Goal: Find specific page/section

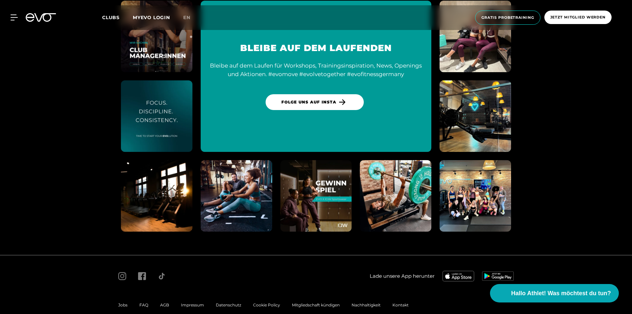
scroll to position [3511, 0]
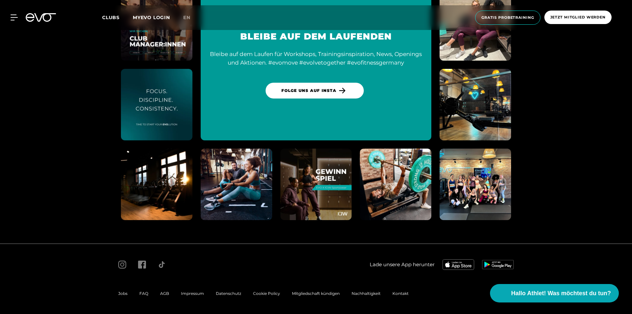
click at [192, 295] on span "Impressum" at bounding box center [192, 293] width 23 height 5
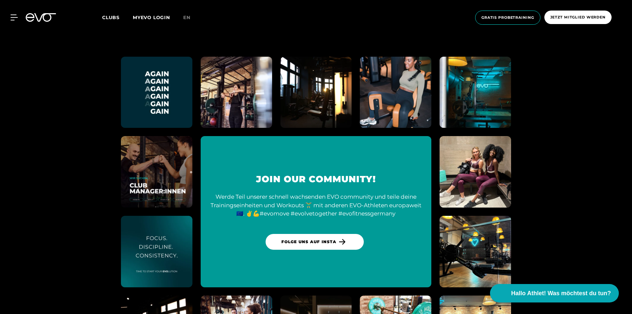
scroll to position [1850, 0]
